Goal: Task Accomplishment & Management: Manage account settings

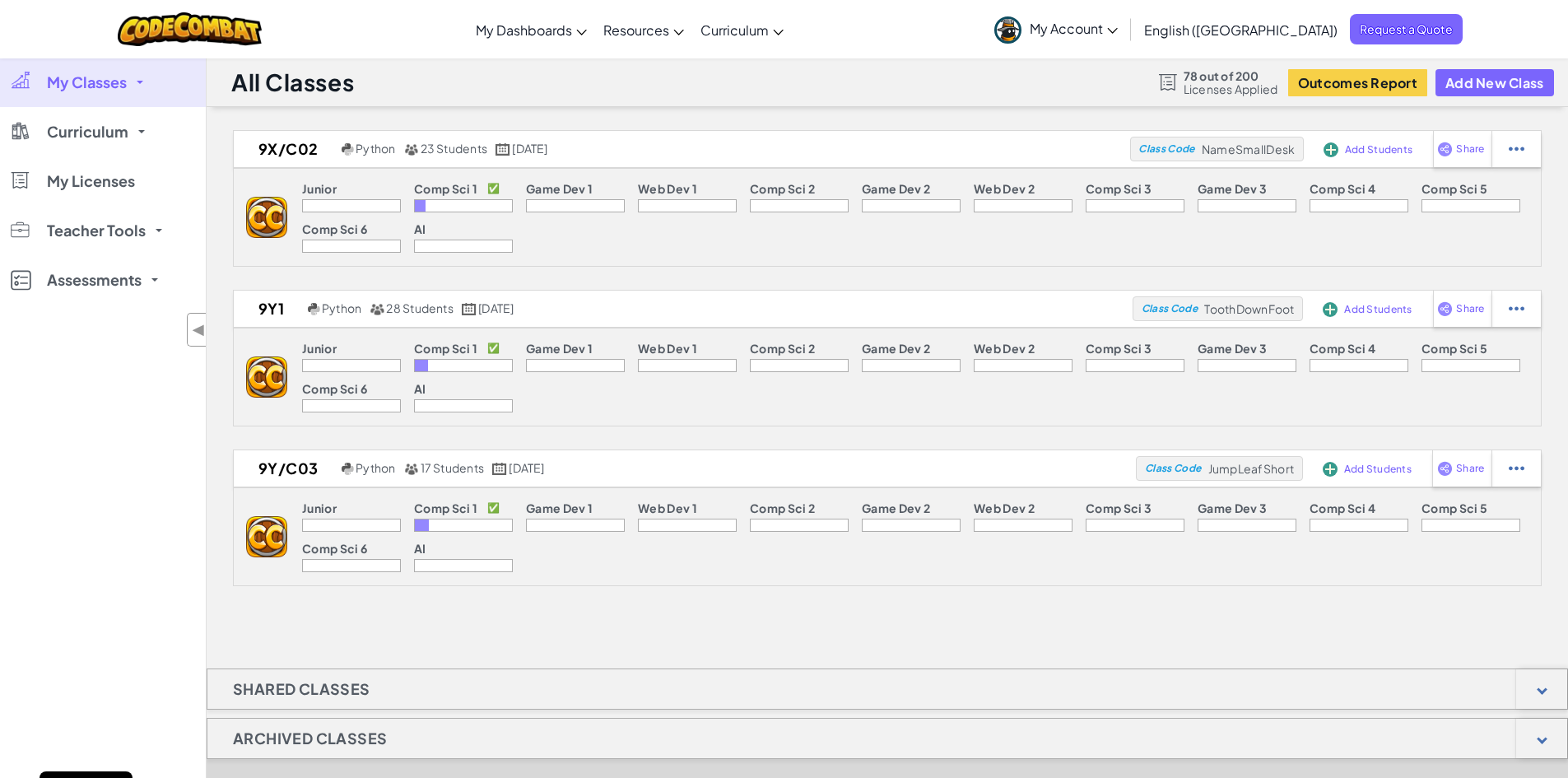
click at [141, 80] on link "My Classes" at bounding box center [103, 82] width 205 height 50
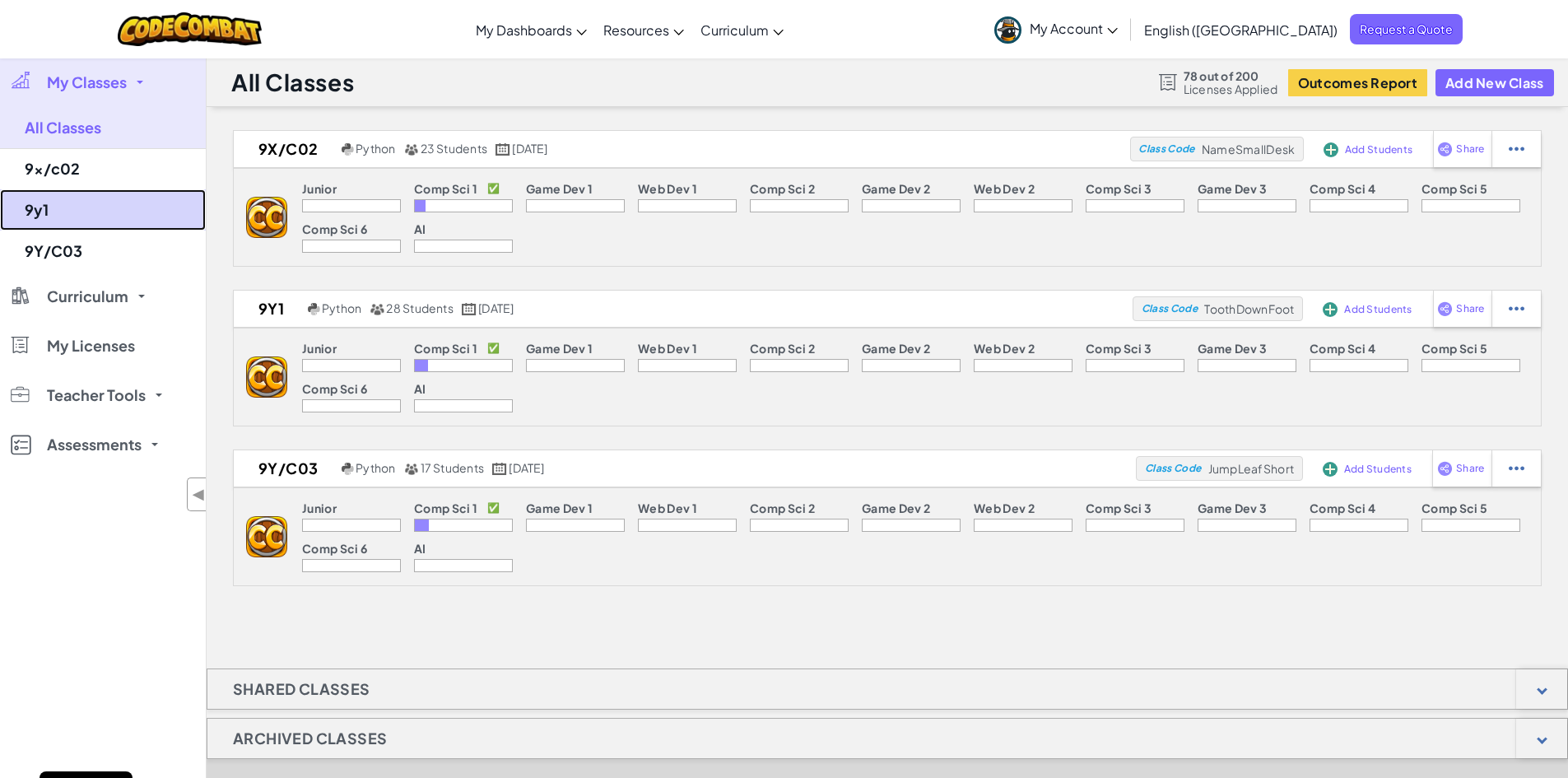
click at [56, 209] on link "9y1" at bounding box center [103, 210] width 205 height 41
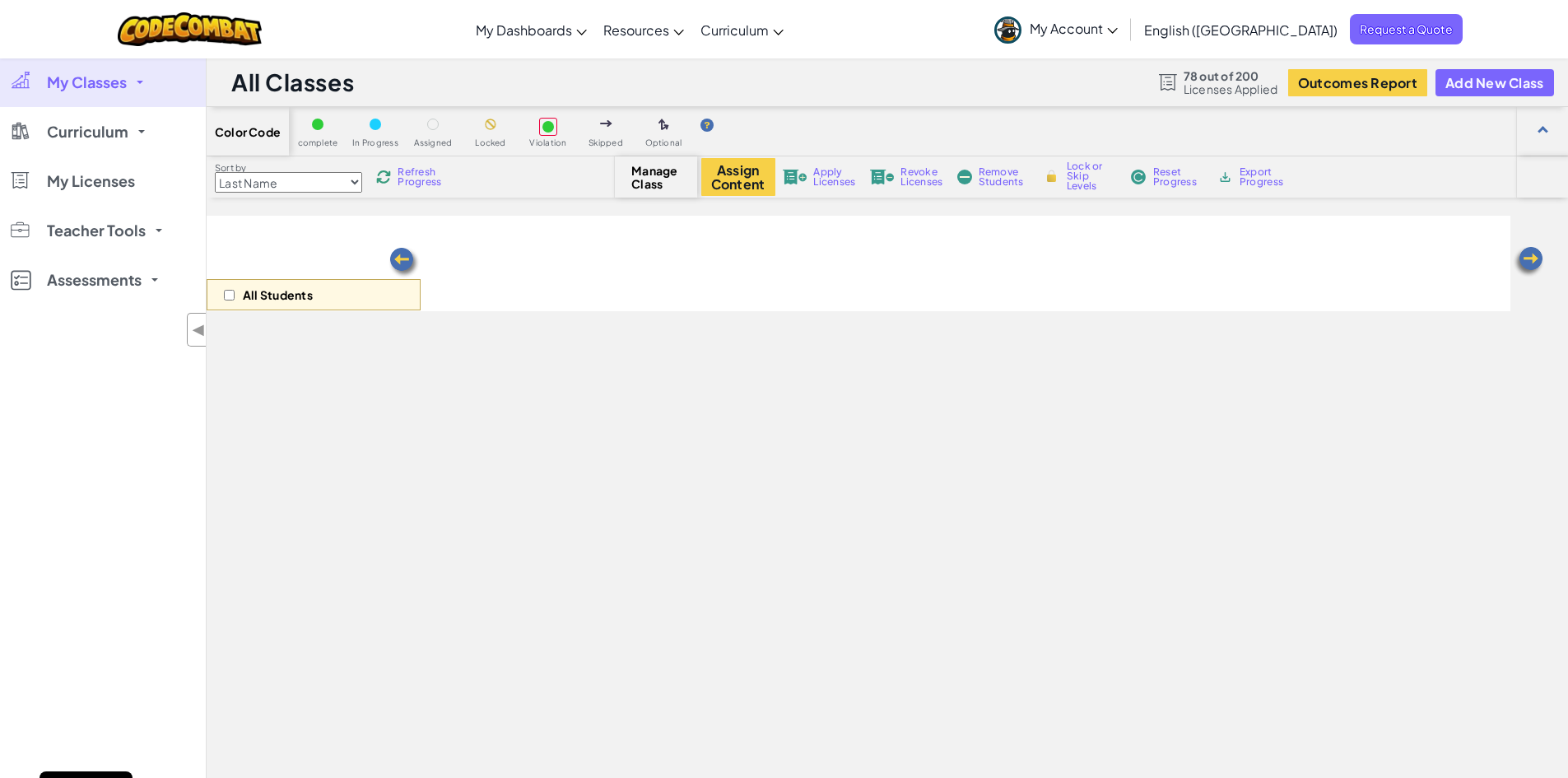
select select "560f1a9f22961295f9427742"
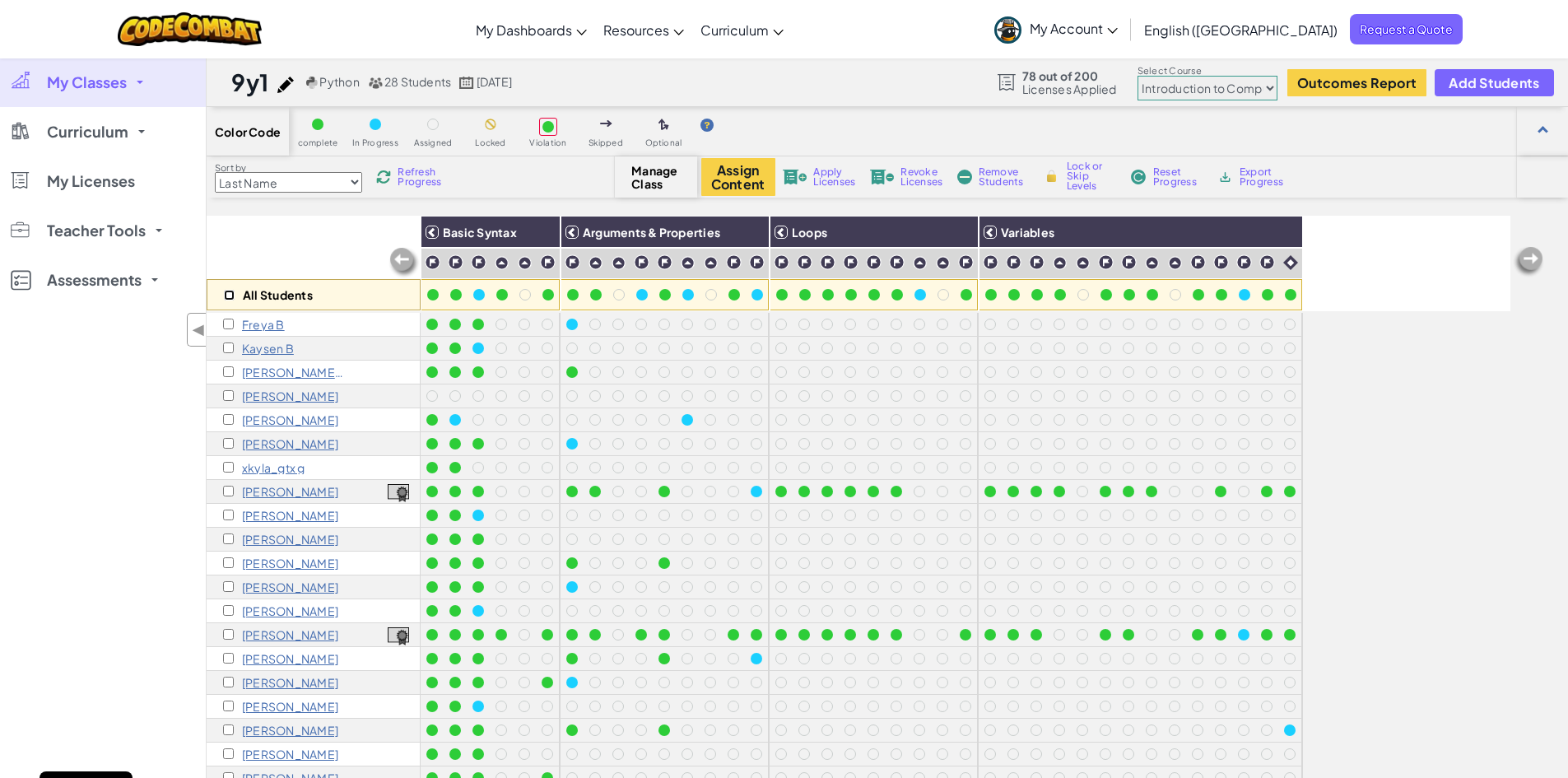
click at [232, 296] on input "checkbox" at bounding box center [229, 295] width 11 height 11
checkbox input "true"
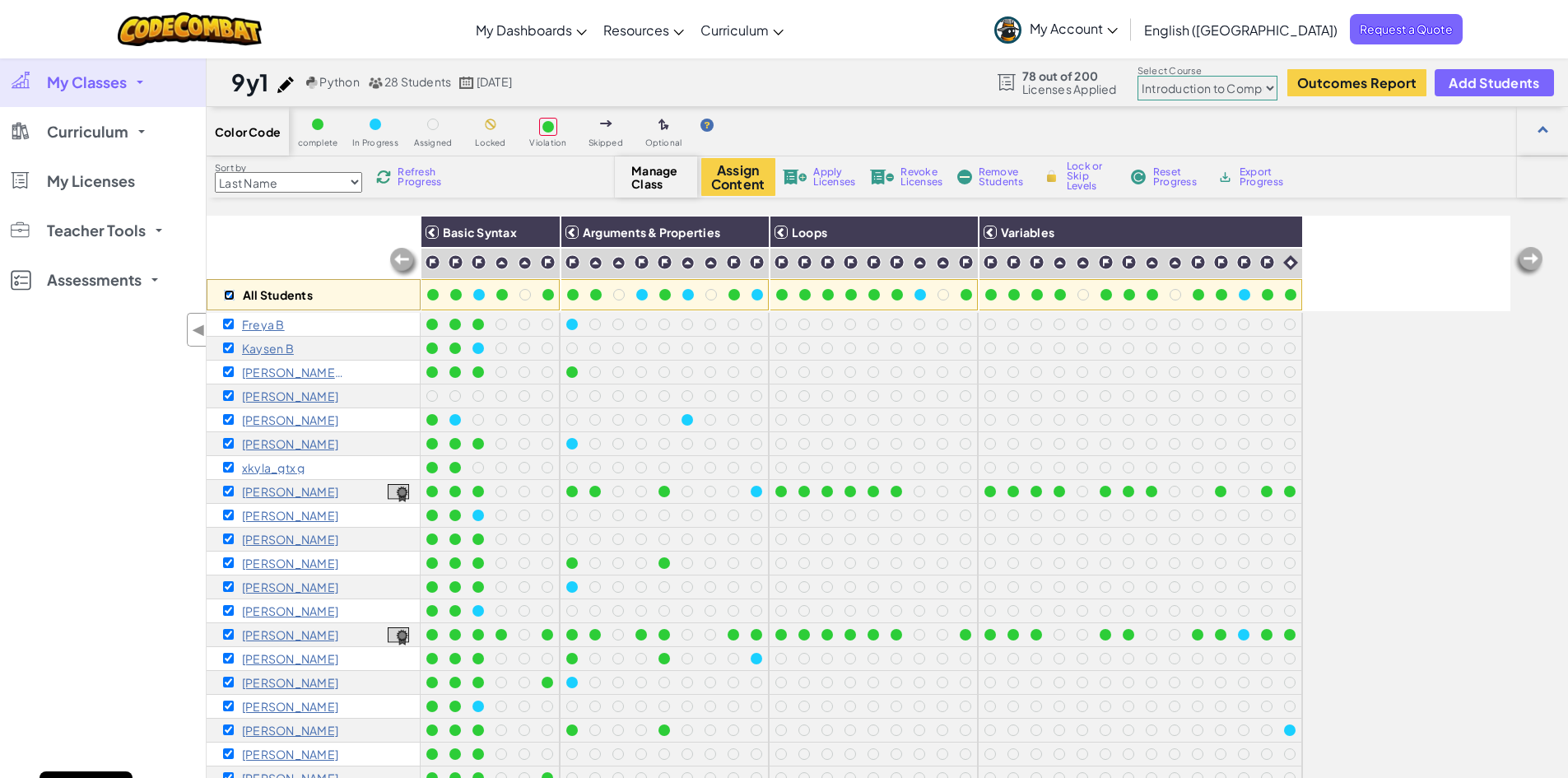
checkbox input "true"
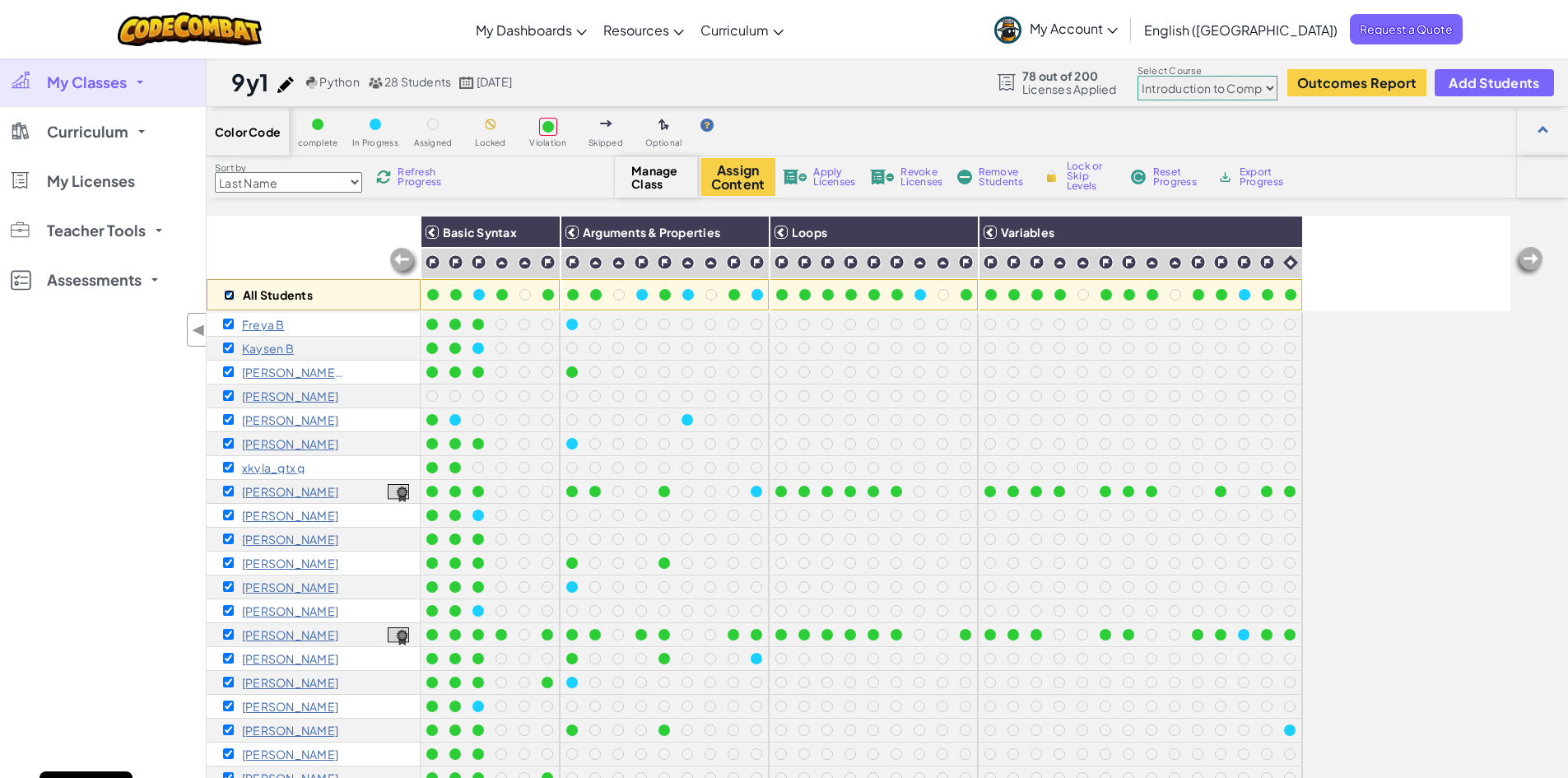
checkbox input "true"
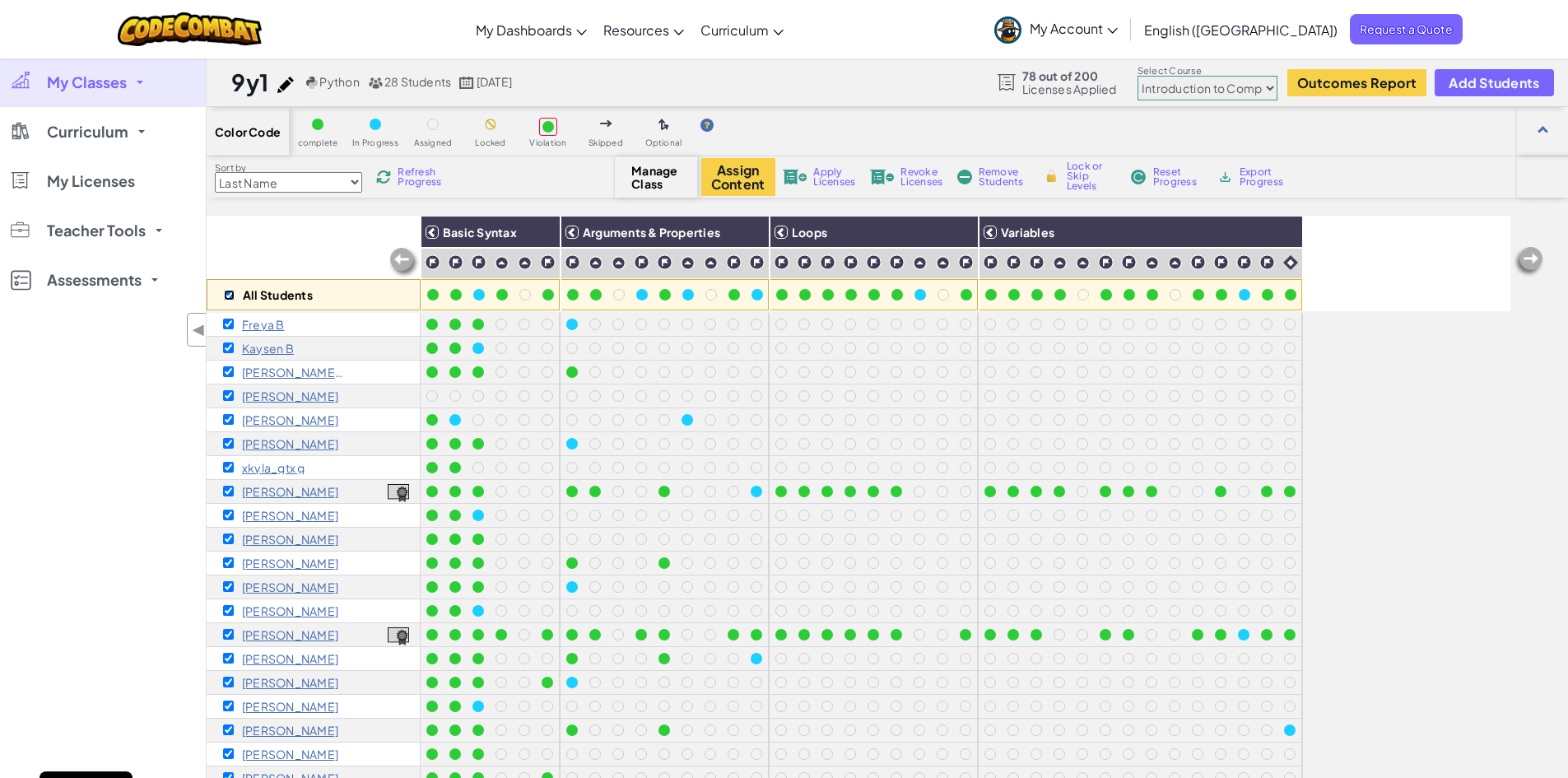
checkbox input "true"
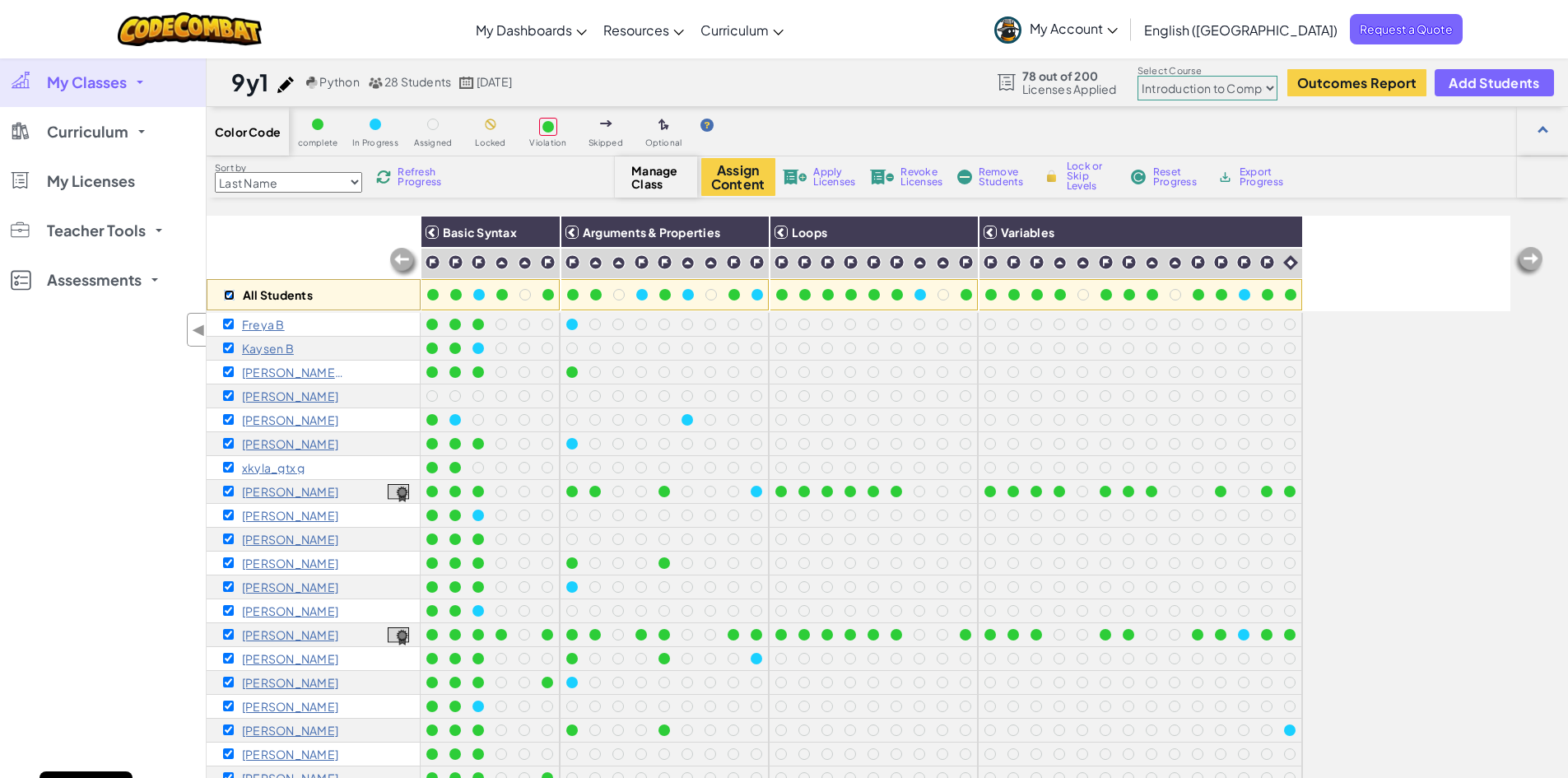
checkbox input "true"
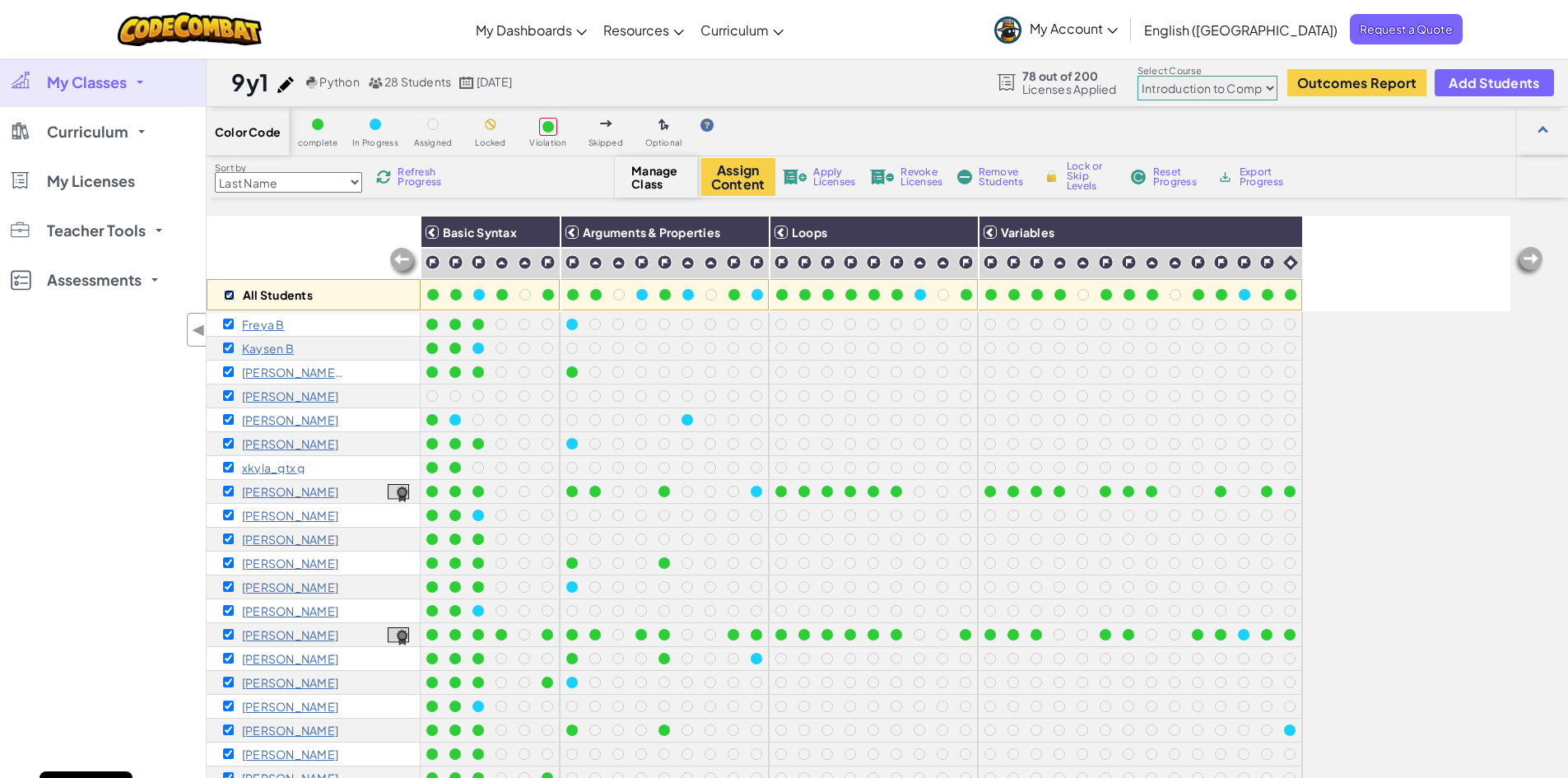
checkbox input "true"
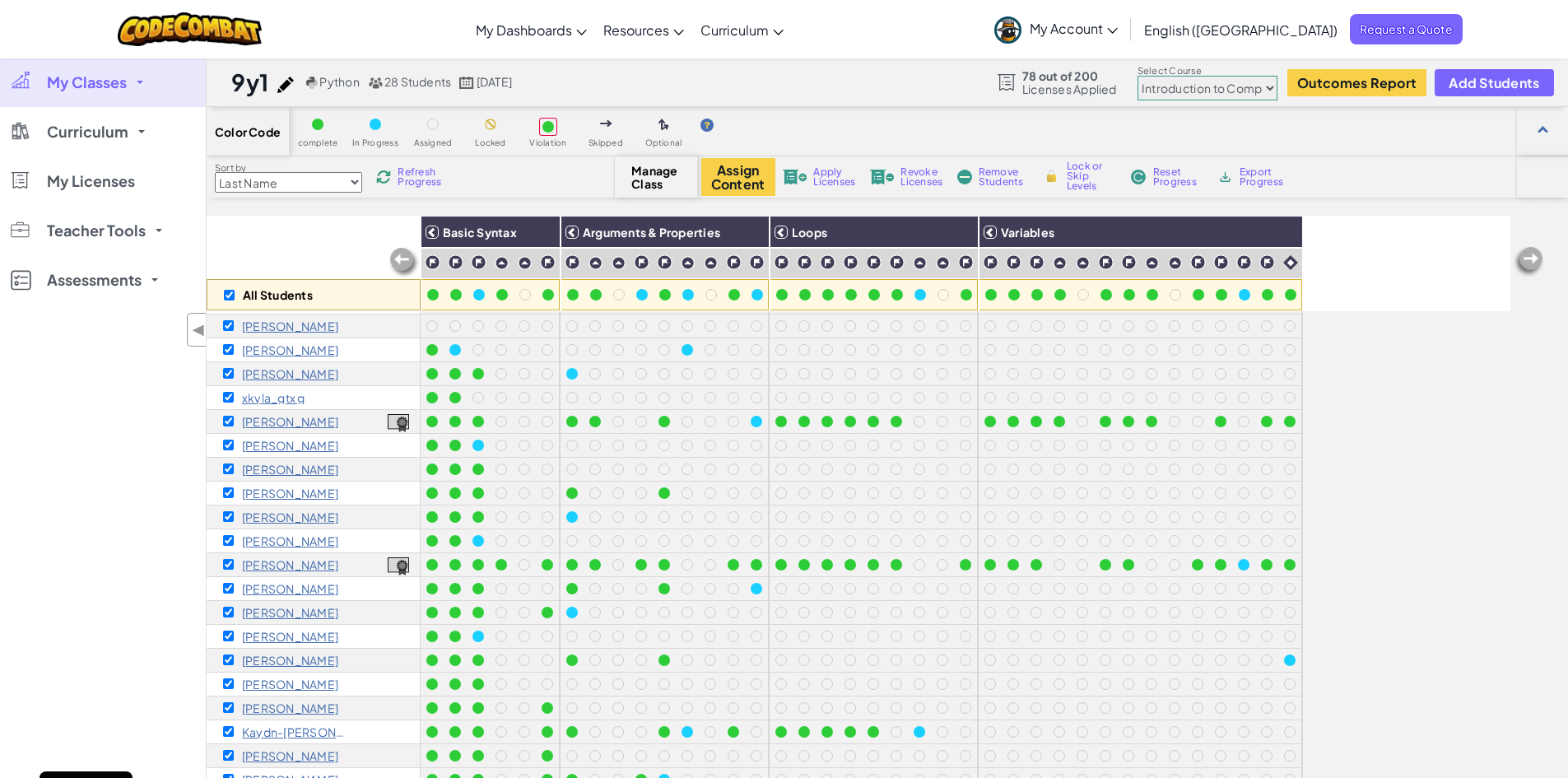
click at [1178, 185] on span "Reset Progress" at bounding box center [1179, 176] width 50 height 20
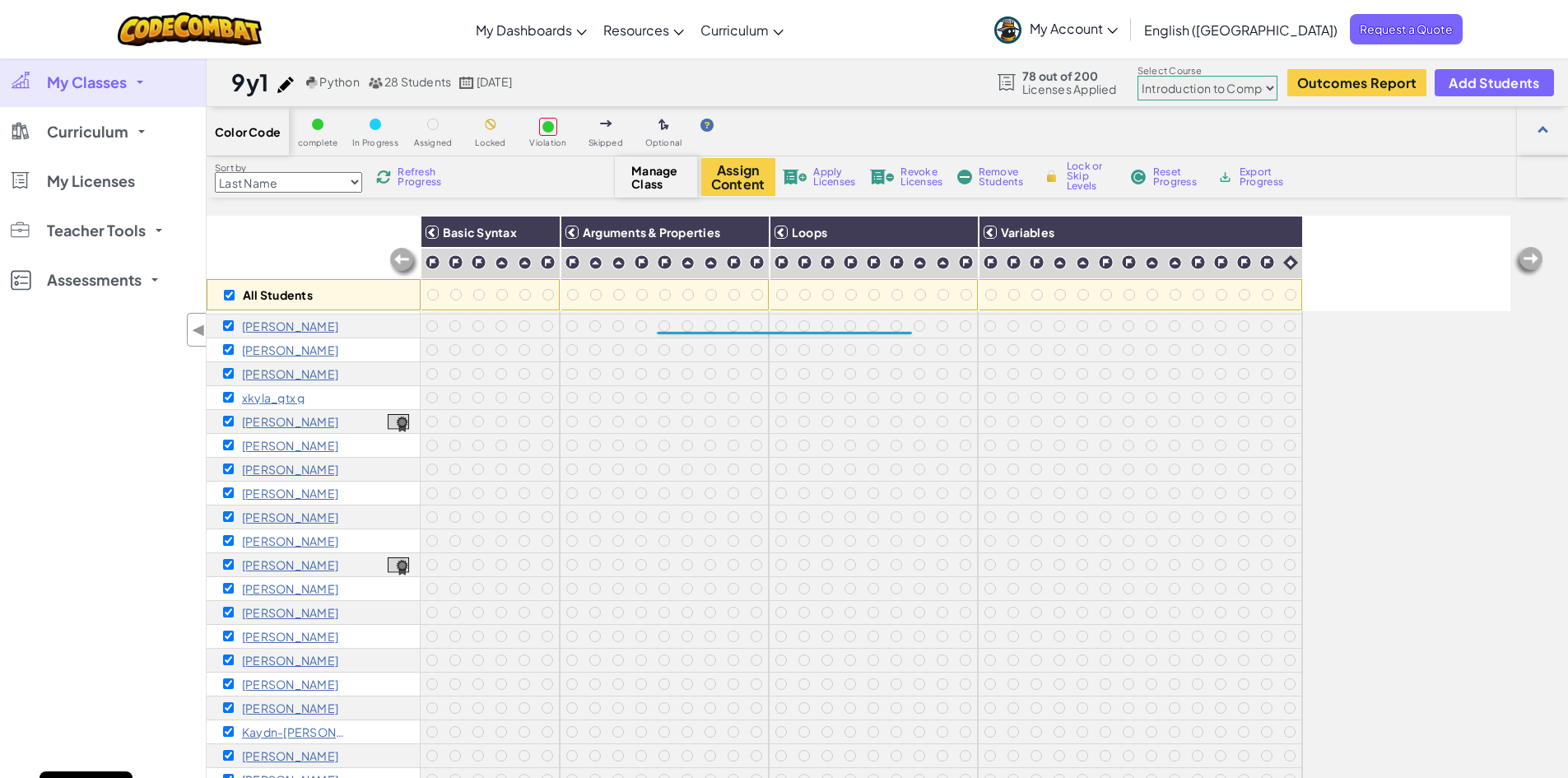
click at [821, 180] on span "Apply Licenses" at bounding box center [834, 176] width 42 height 20
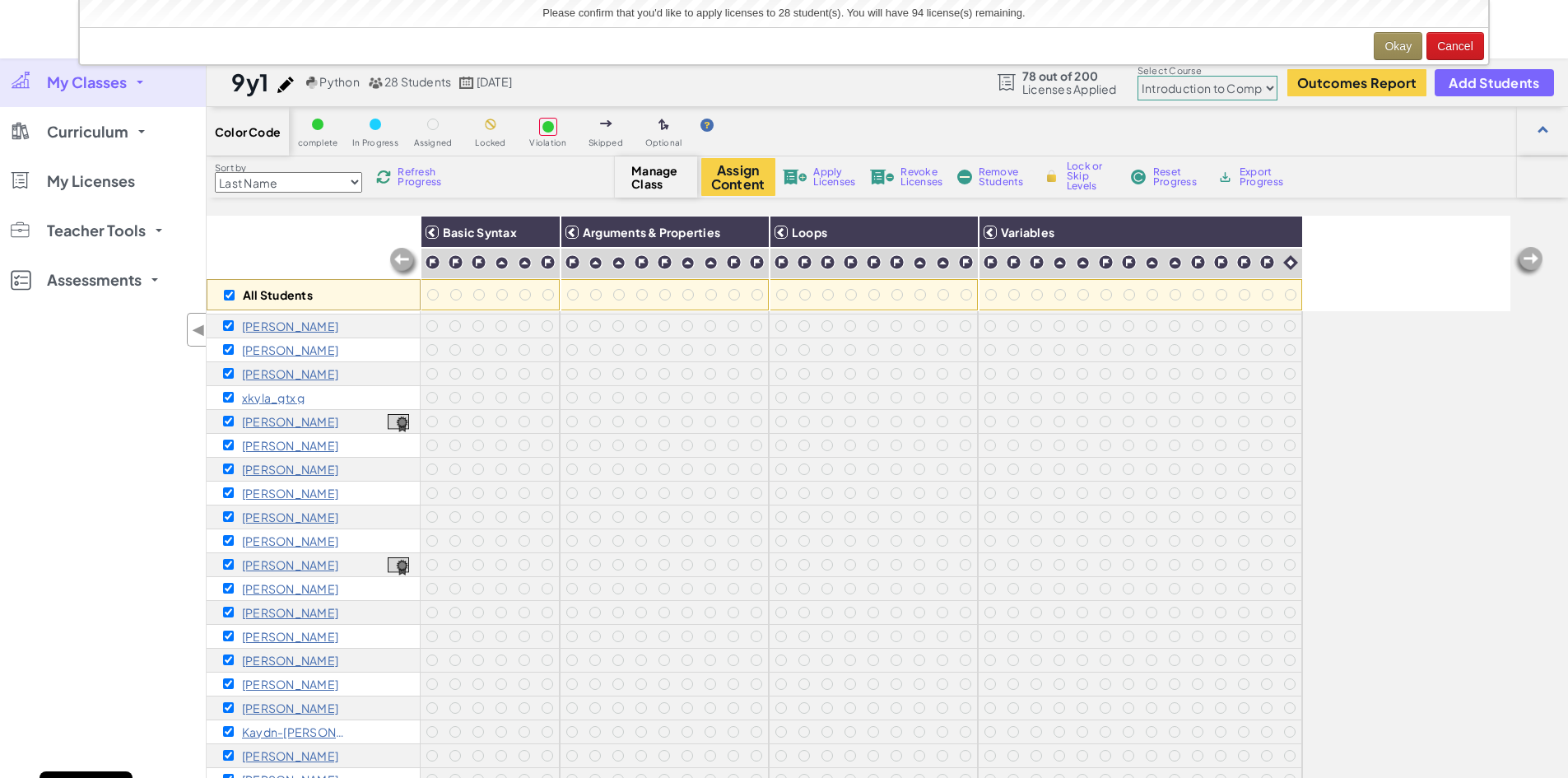
click at [1446, 202] on div "Color Code complete In Progress Assigned Locked Violation Skipped Optional Sort…" at bounding box center [887, 518] width 1362 height 823
click at [1456, 48] on button "Cancel" at bounding box center [1455, 46] width 57 height 28
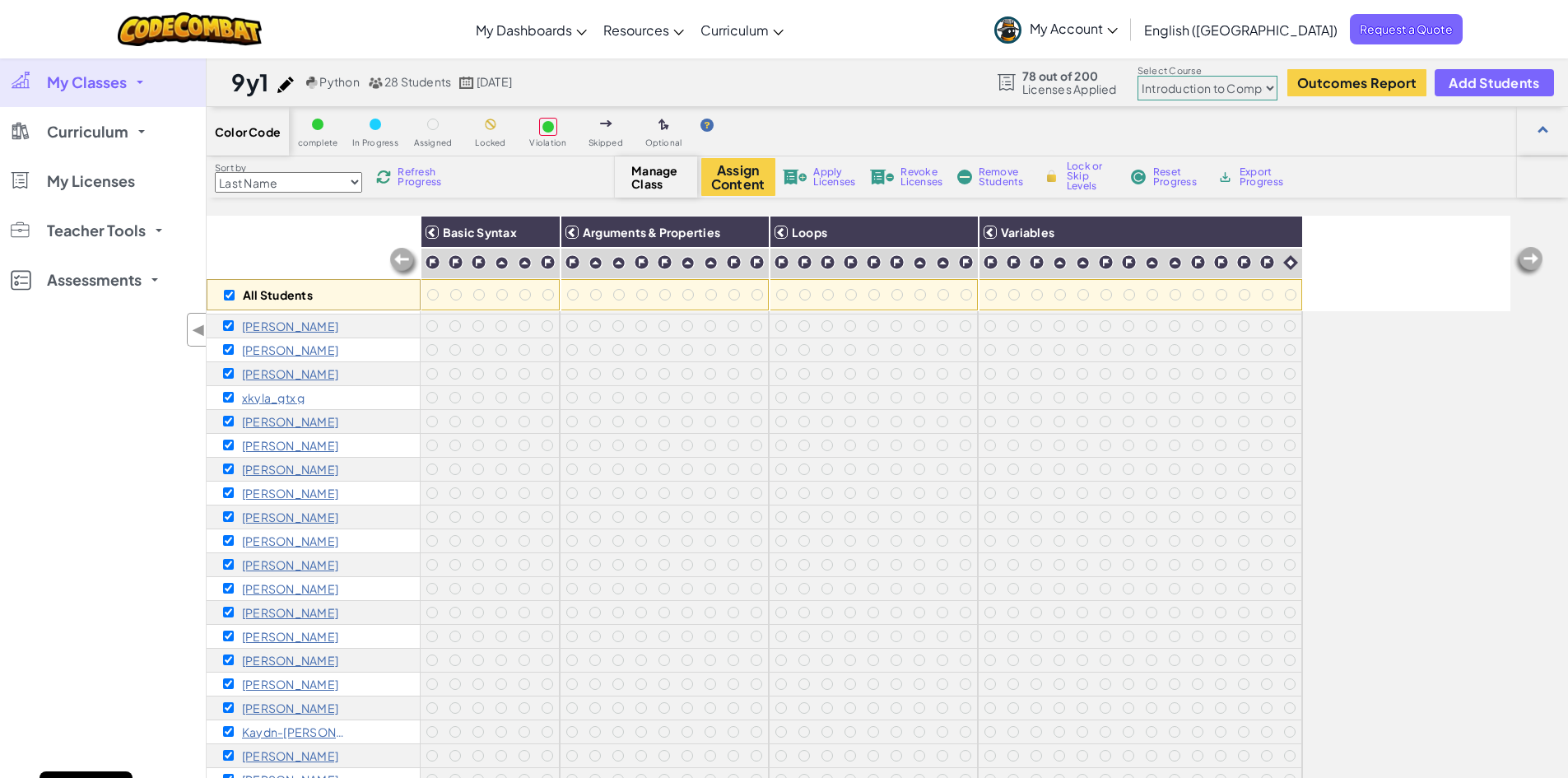
click at [833, 177] on span "Apply Licenses" at bounding box center [834, 176] width 42 height 20
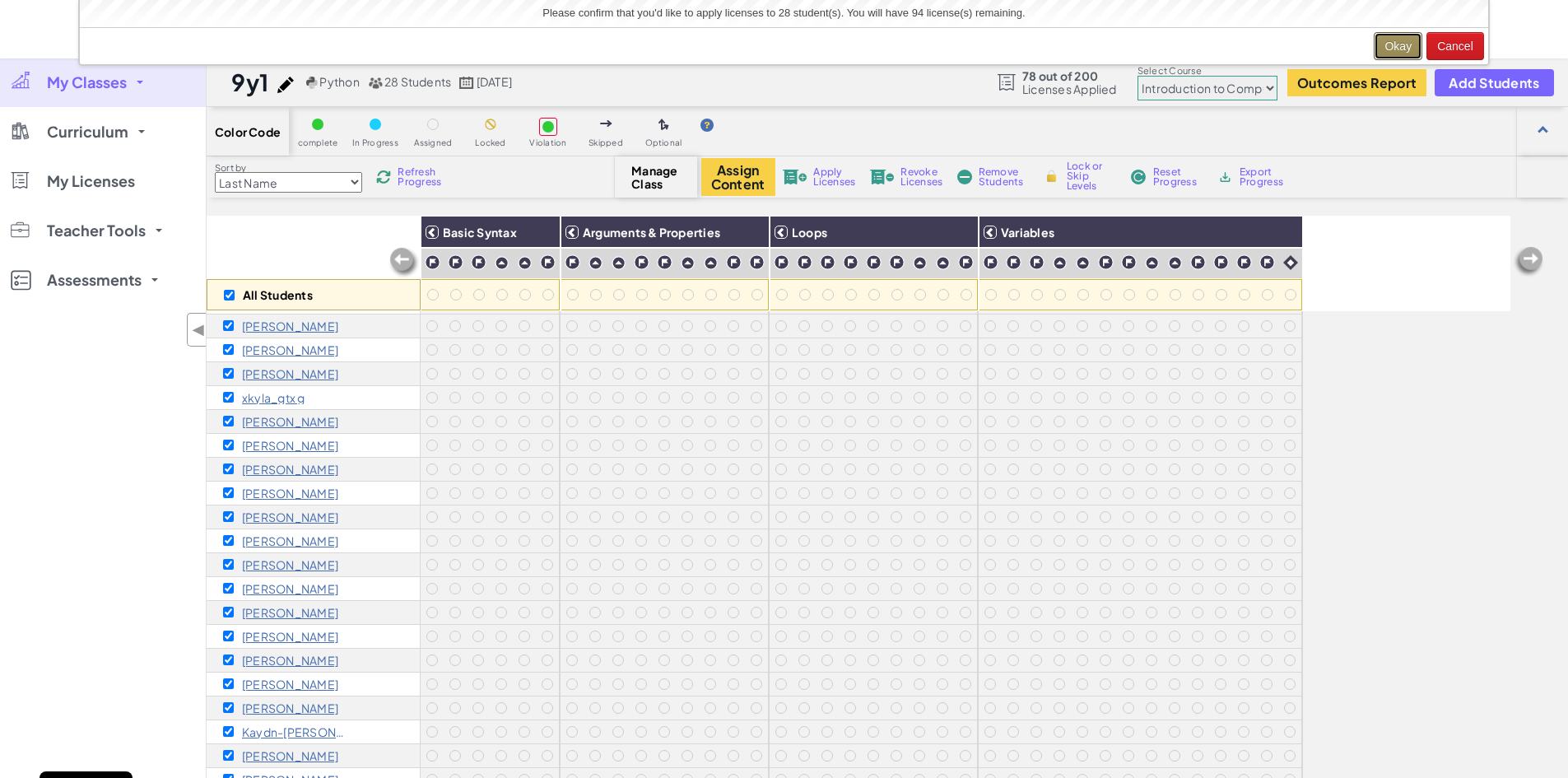
click at [1394, 45] on button "Okay" at bounding box center [1398, 46] width 49 height 28
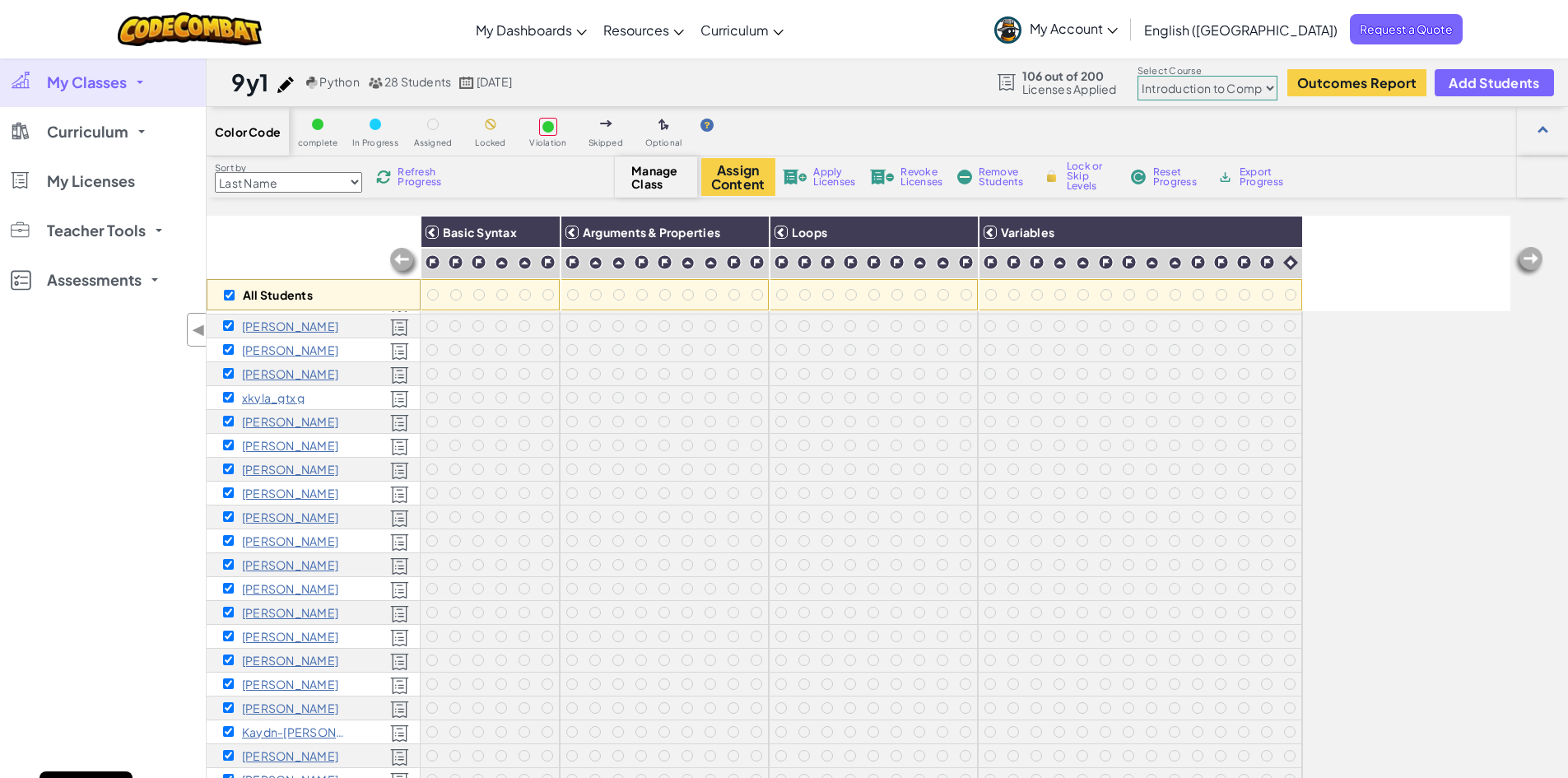
click at [122, 90] on span "My Classes" at bounding box center [86, 82] width 80 height 15
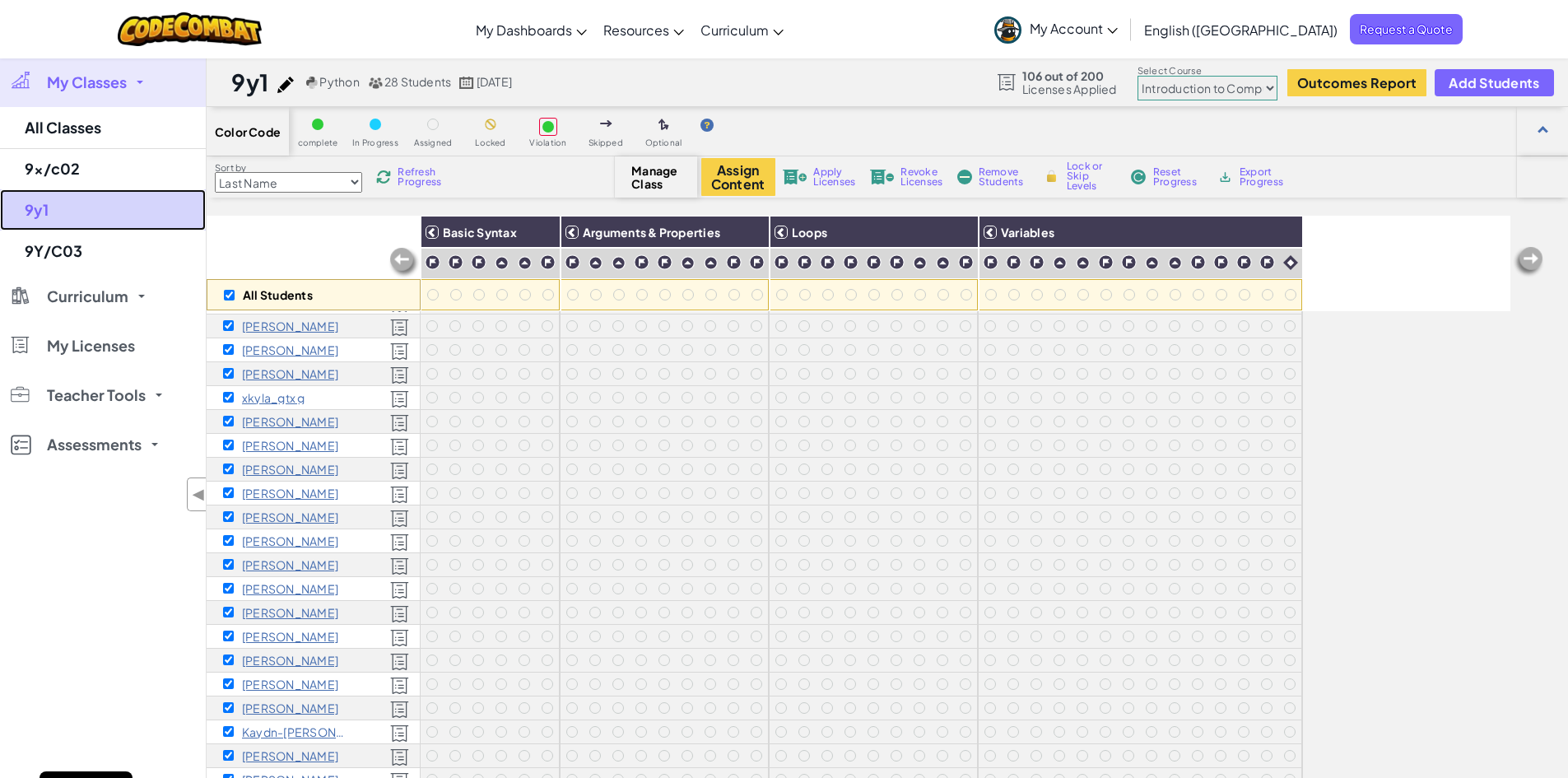
click at [77, 217] on link "9y1" at bounding box center [103, 210] width 205 height 41
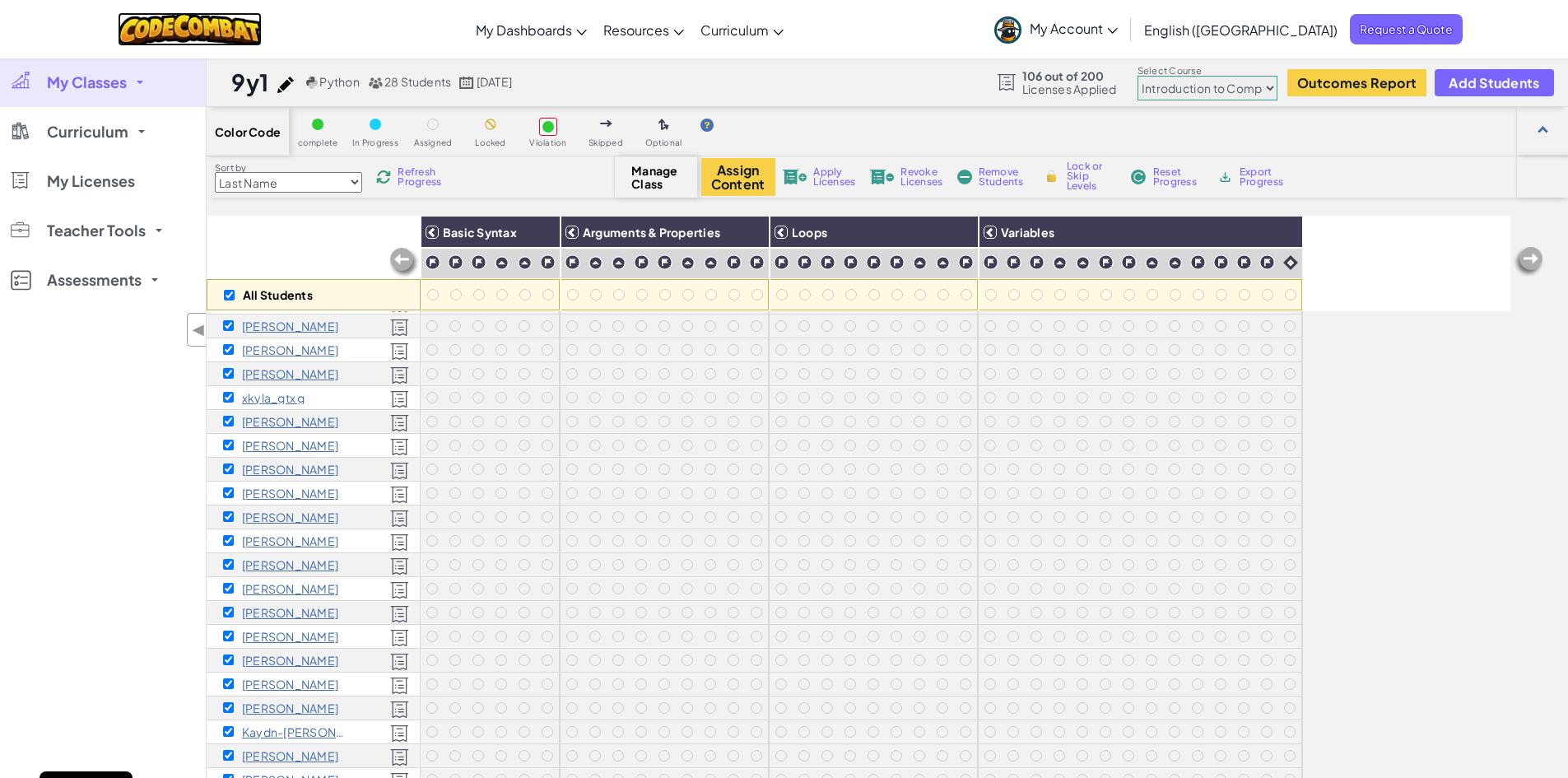
click at [220, 27] on img at bounding box center [190, 28] width 144 height 33
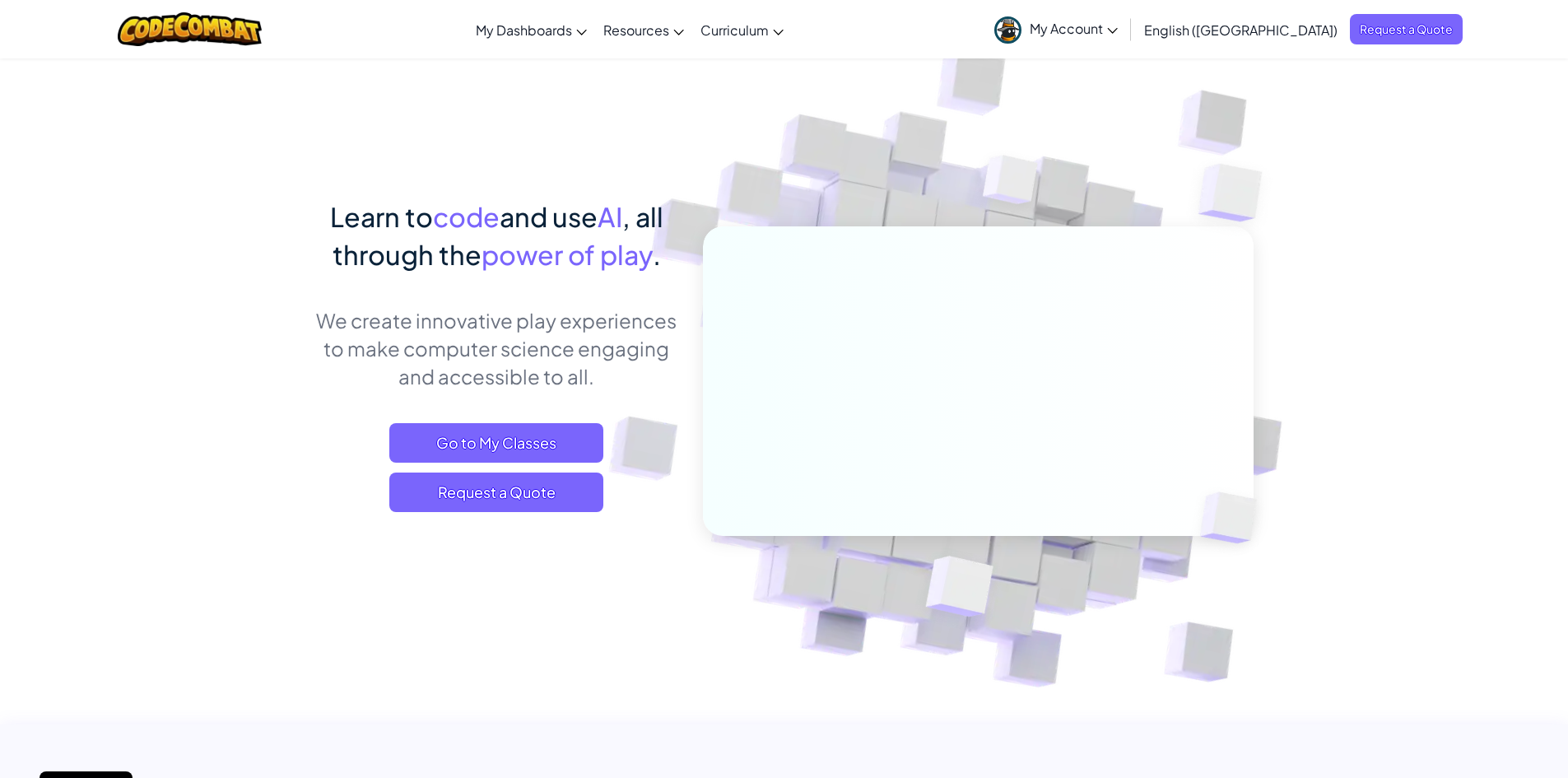
select select "560f1a9f22961295f9427742"
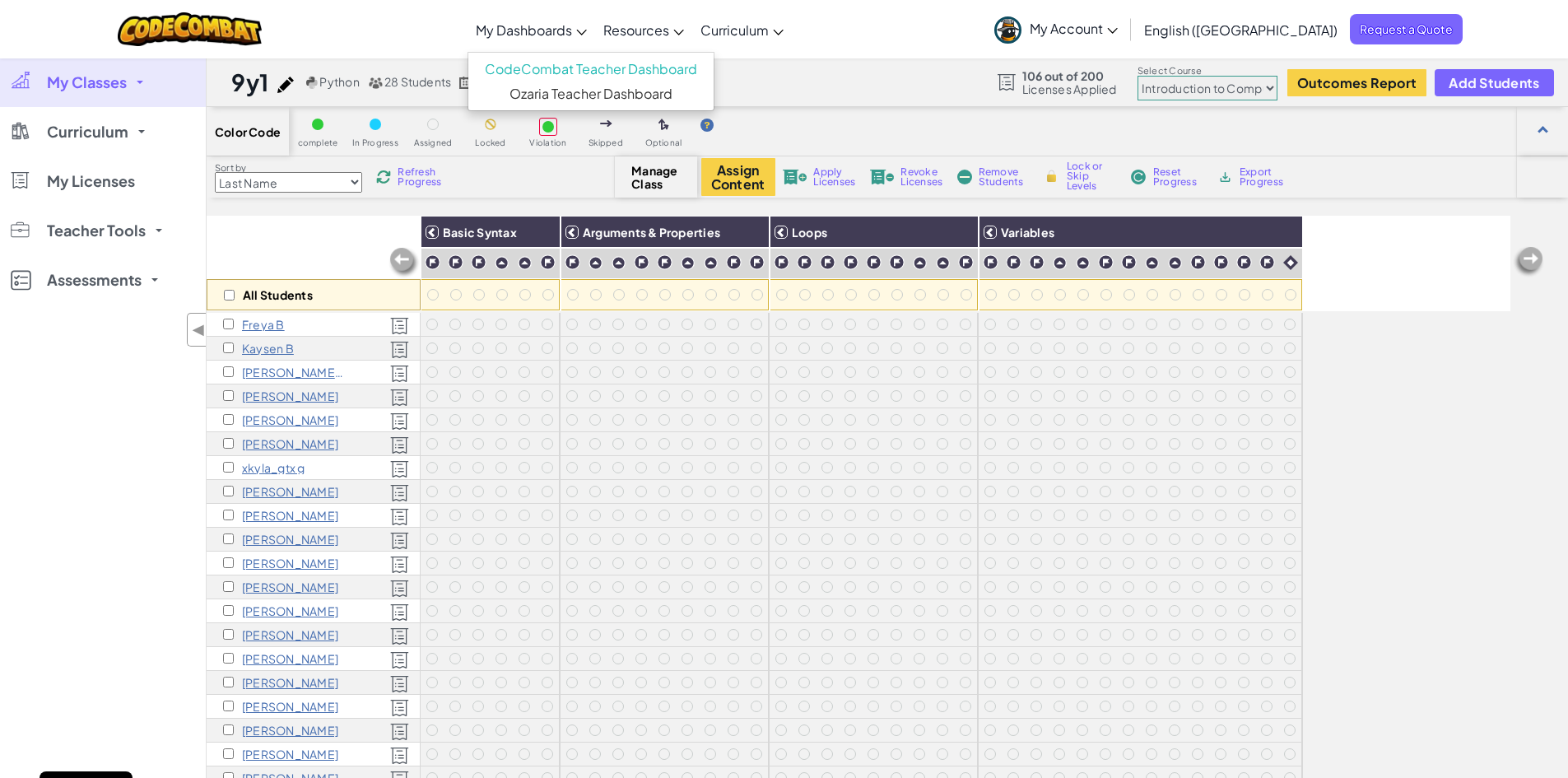
click at [557, 16] on link "My Dashboards" at bounding box center [531, 30] width 128 height 45
click at [624, 69] on link "CodeCombat Teacher Dashboard" at bounding box center [591, 68] width 246 height 25
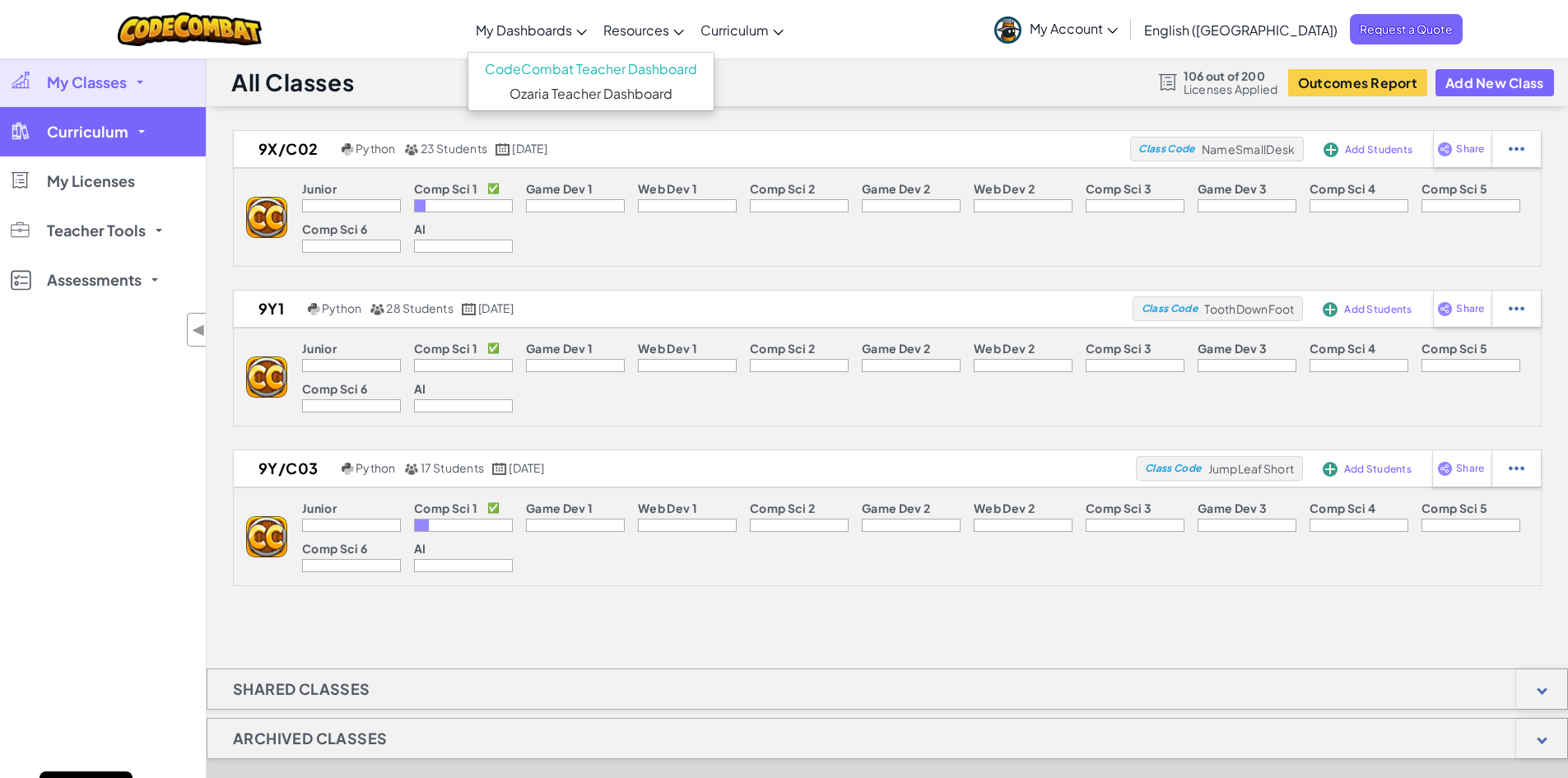
click at [90, 133] on span "Curriculum" at bounding box center [87, 131] width 81 height 15
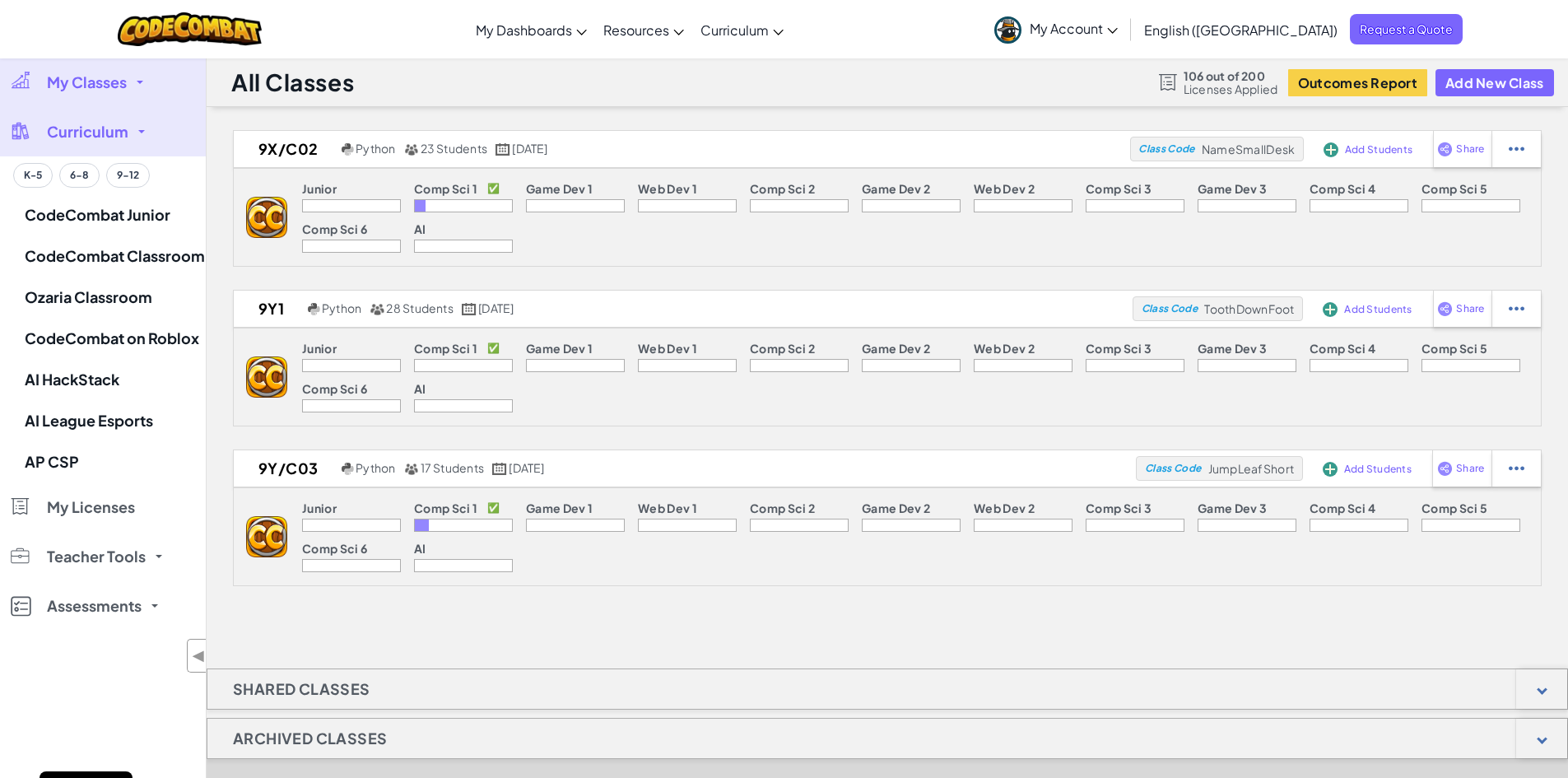
click at [104, 139] on span "Curriculum" at bounding box center [87, 131] width 81 height 15
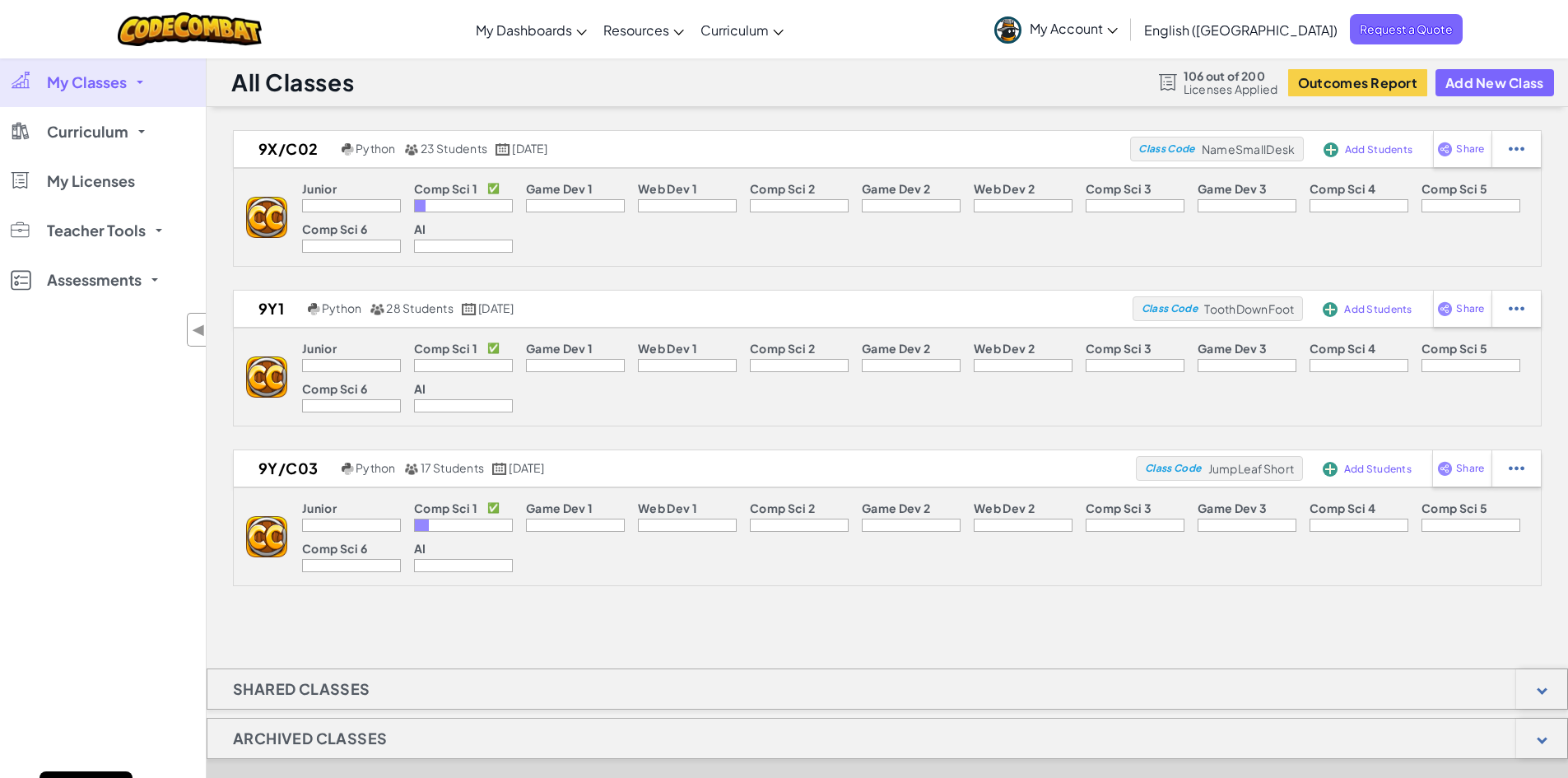
click at [125, 75] on span "My Classes" at bounding box center [86, 82] width 80 height 15
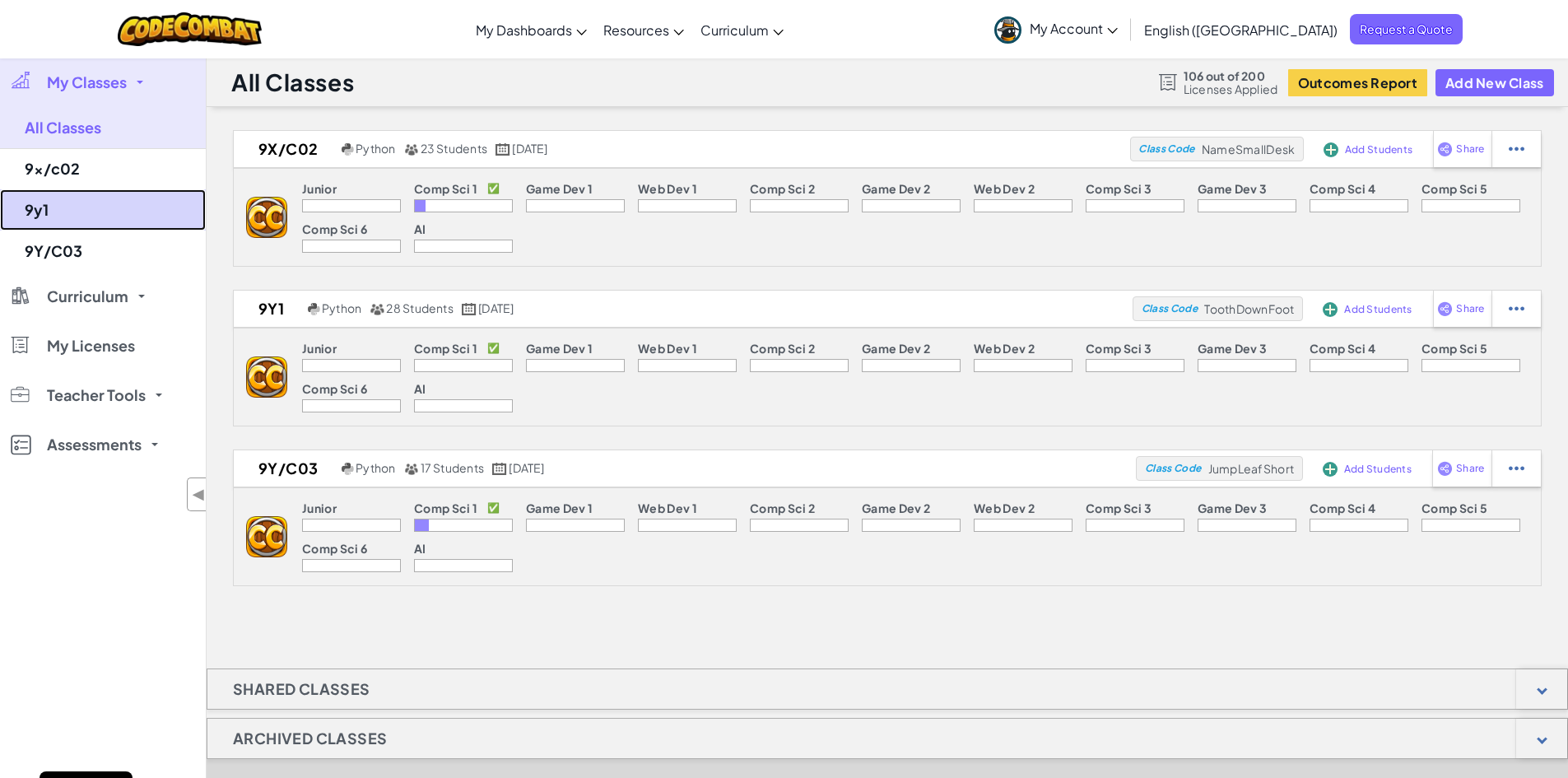
click at [53, 202] on link "9y1" at bounding box center [103, 210] width 205 height 41
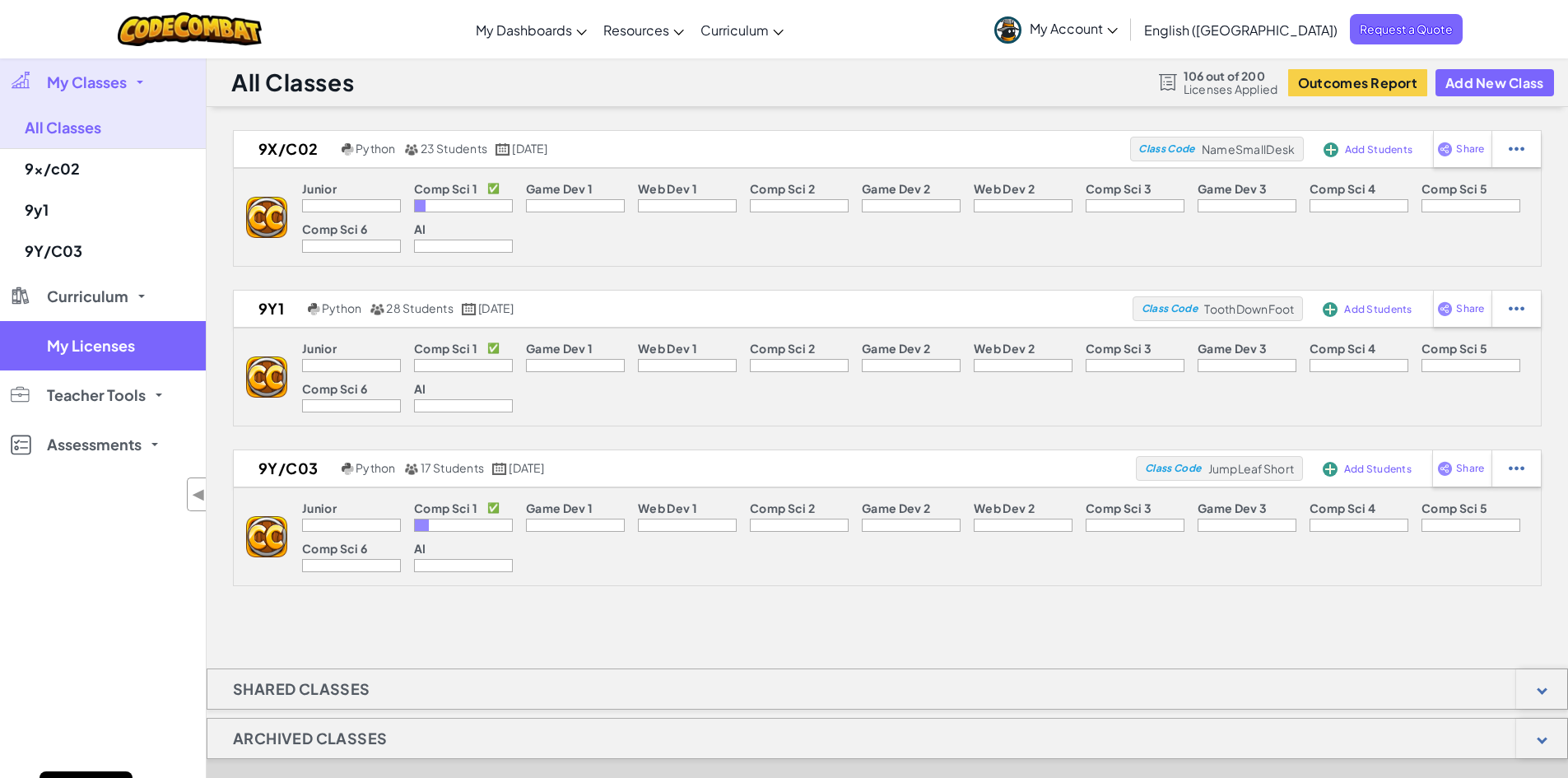
select select "560f1a9f22961295f9427742"
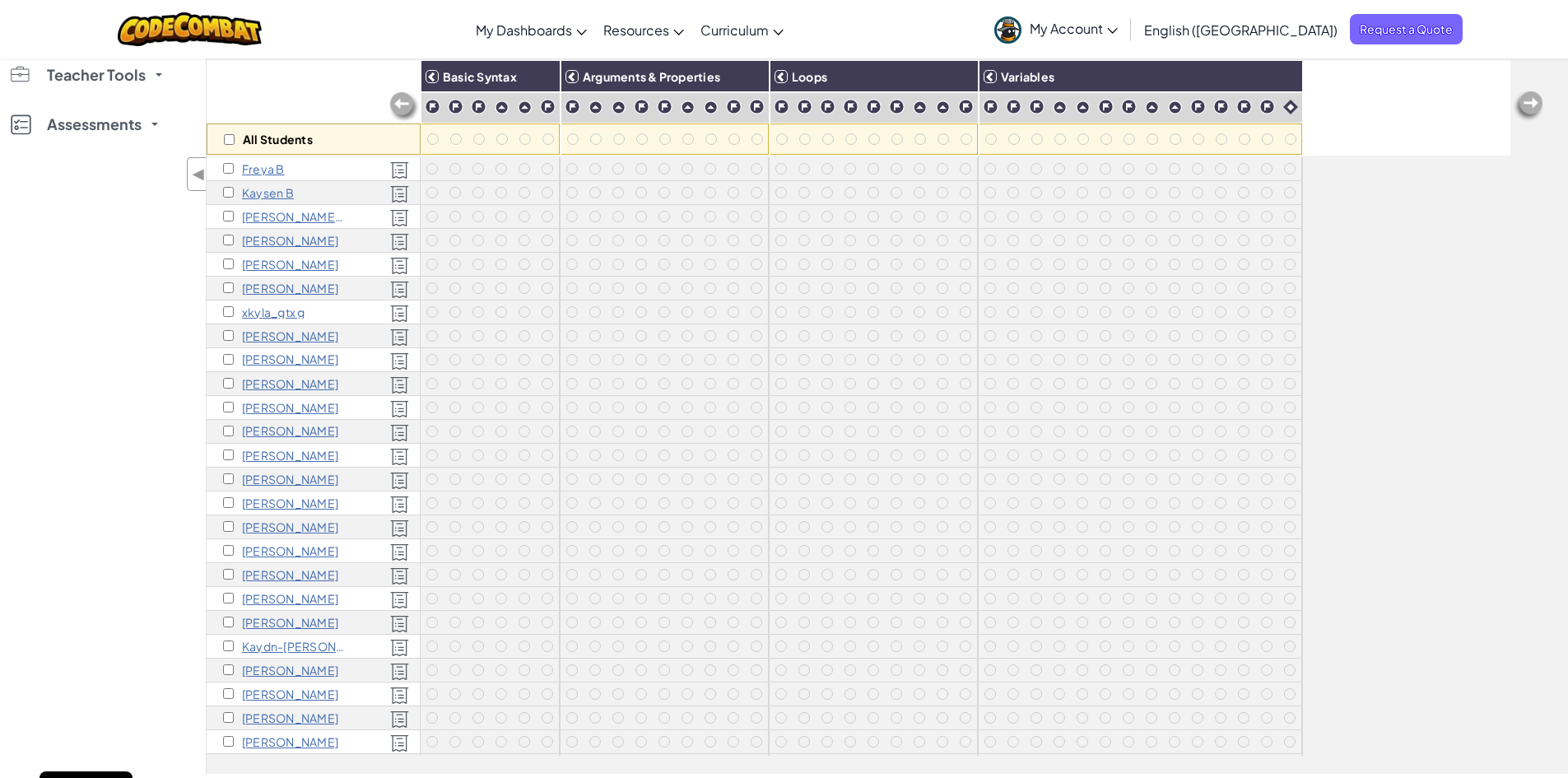
scroll to position [82, 0]
